Goal: Task Accomplishment & Management: Use online tool/utility

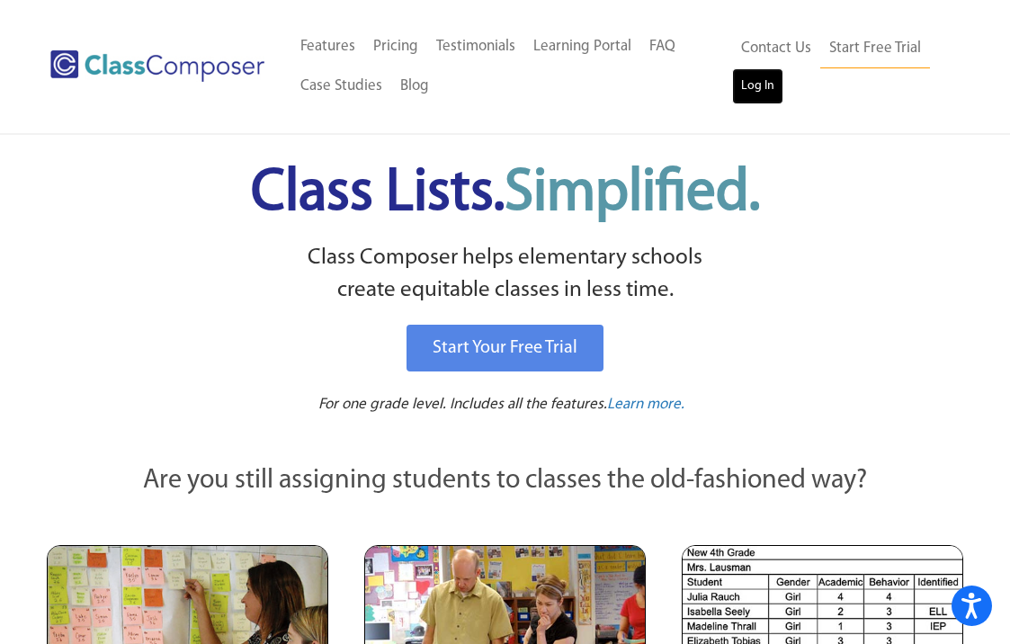
click at [769, 101] on link "Log In" at bounding box center [757, 86] width 51 height 36
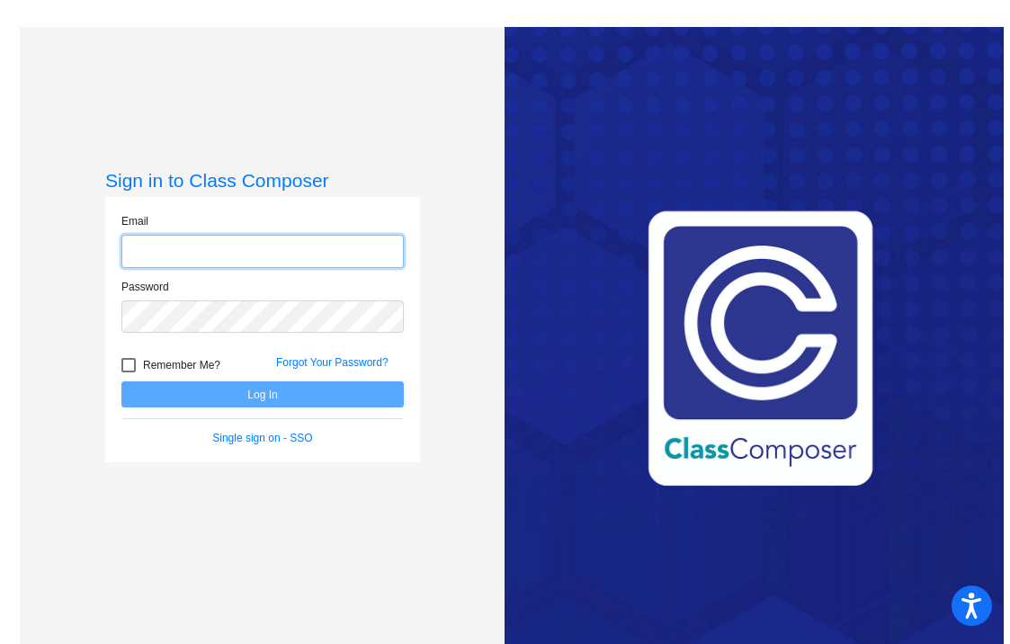
click at [326, 252] on input "email" at bounding box center [262, 251] width 283 height 33
type input "mtozzi@jamesburg.org"
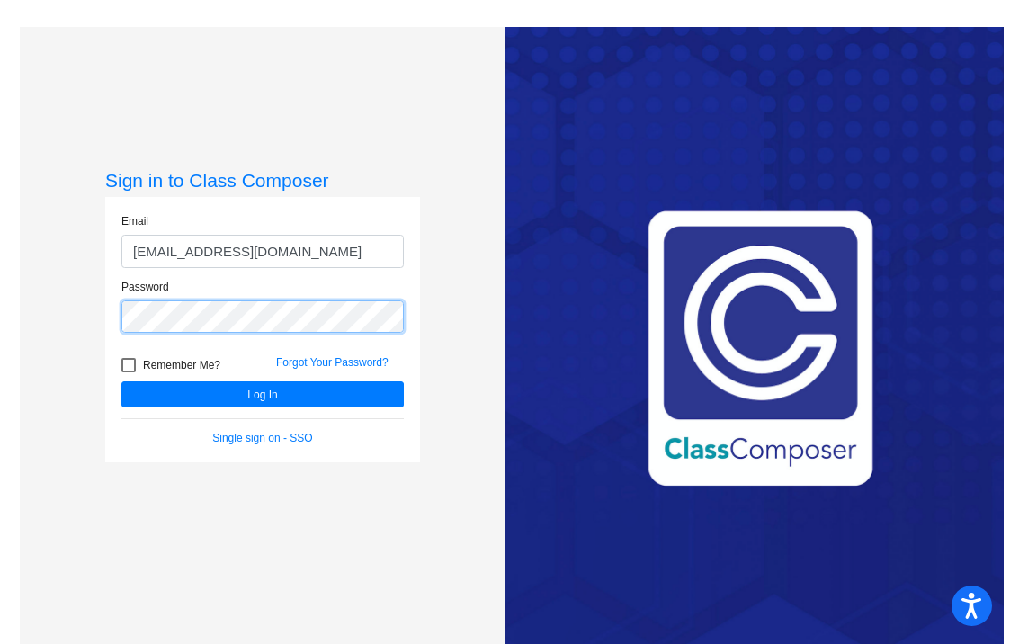
click at [121, 382] on button "Log In" at bounding box center [262, 395] width 283 height 26
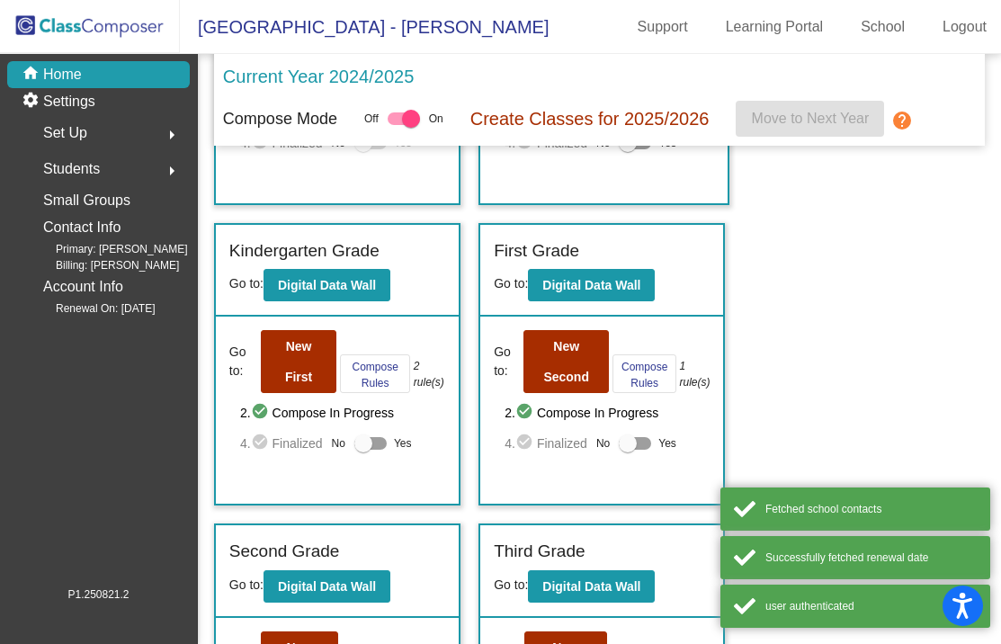
scroll to position [274, 0]
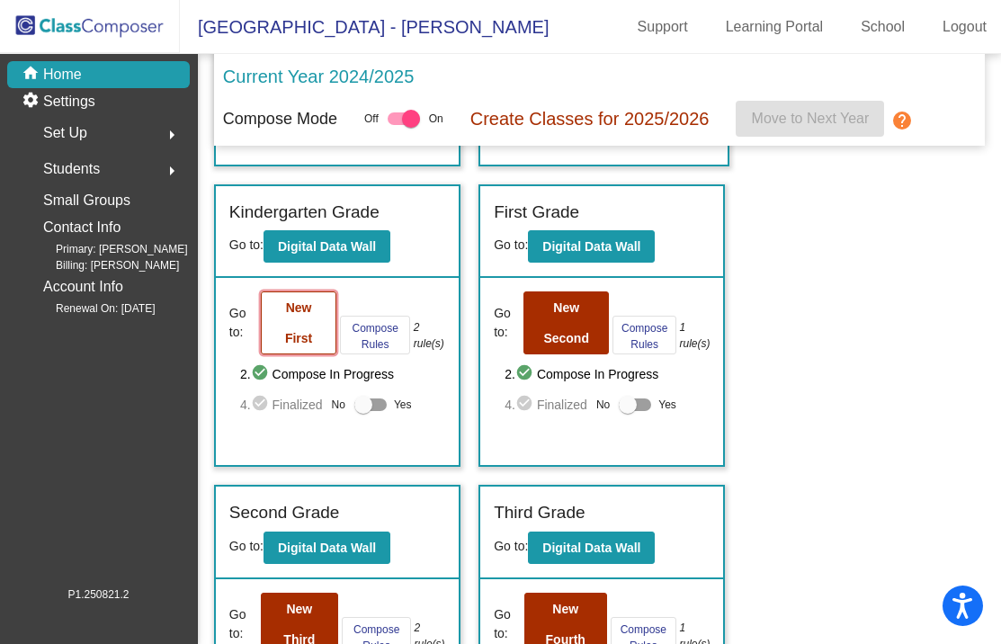
click at [302, 353] on button "New First" at bounding box center [299, 323] width 76 height 63
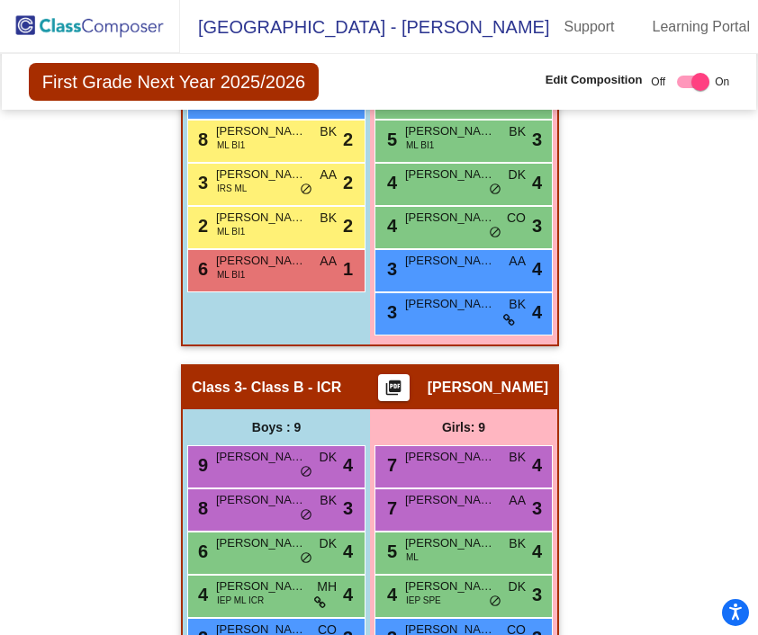
scroll to position [1073, 0]
